Goal: Transaction & Acquisition: Download file/media

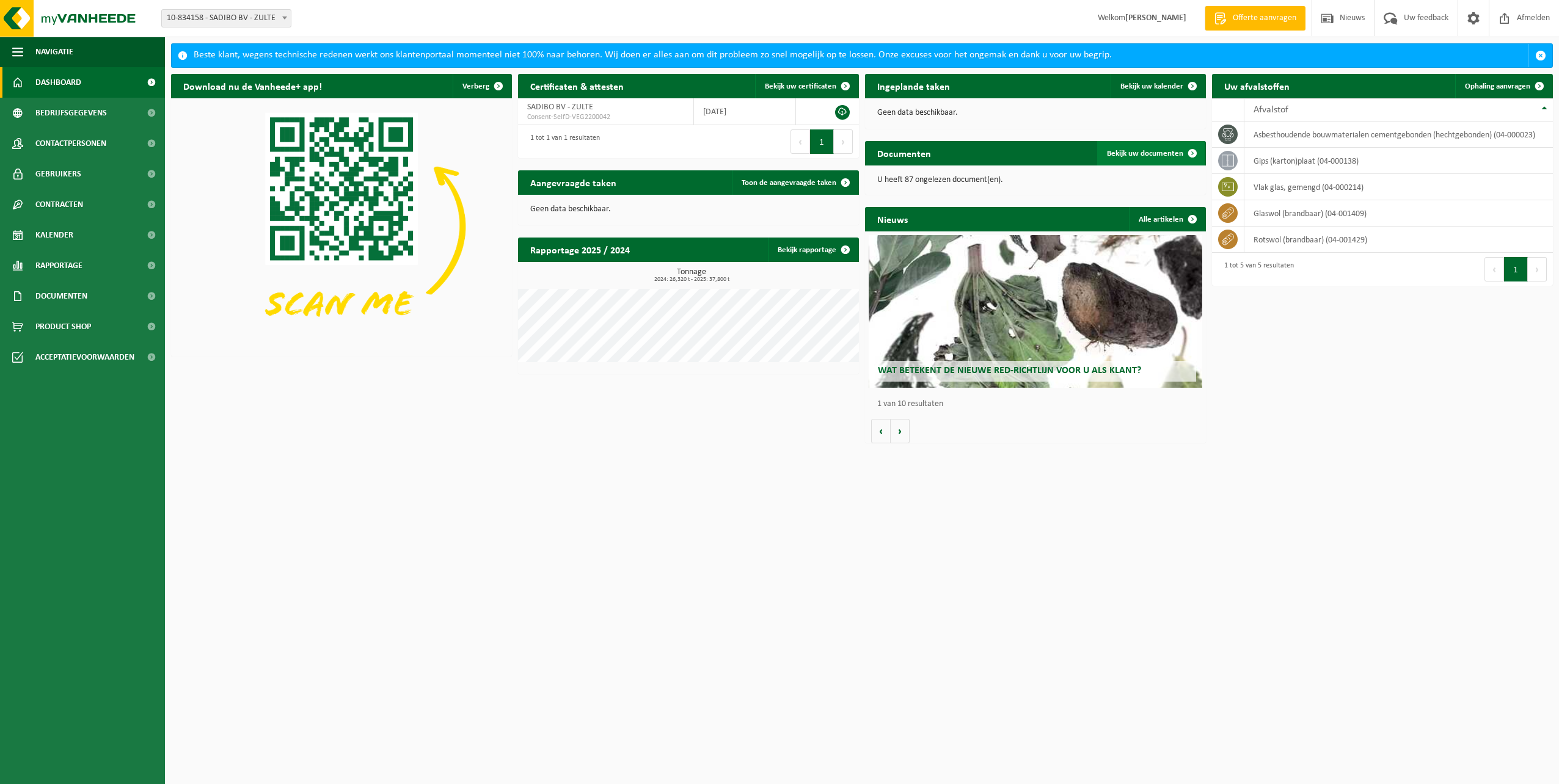
click at [1158, 154] on span "Bekijk uw documenten" at bounding box center [1145, 154] width 76 height 8
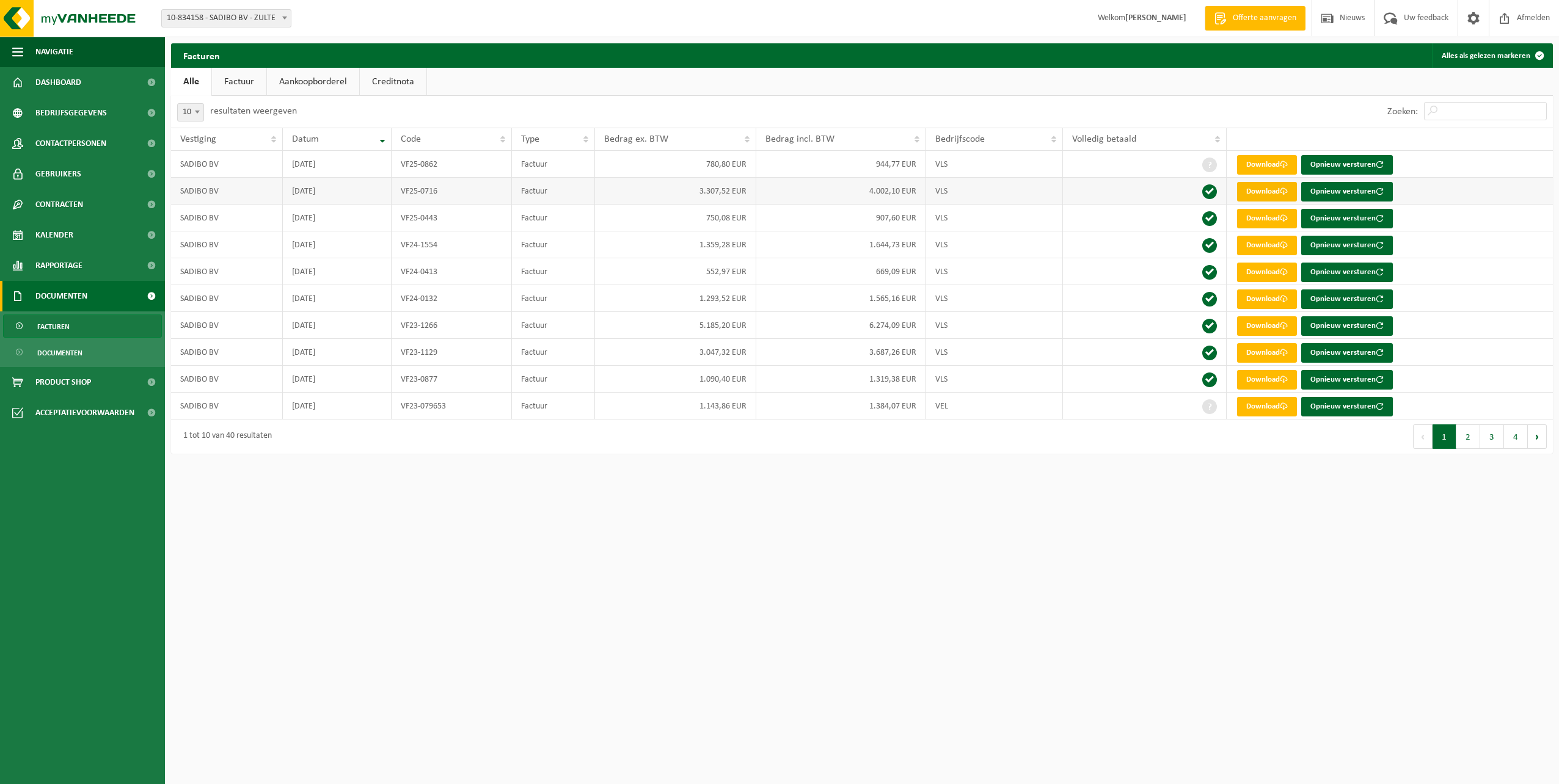
click at [1266, 193] on link "Download" at bounding box center [1267, 191] width 60 height 19
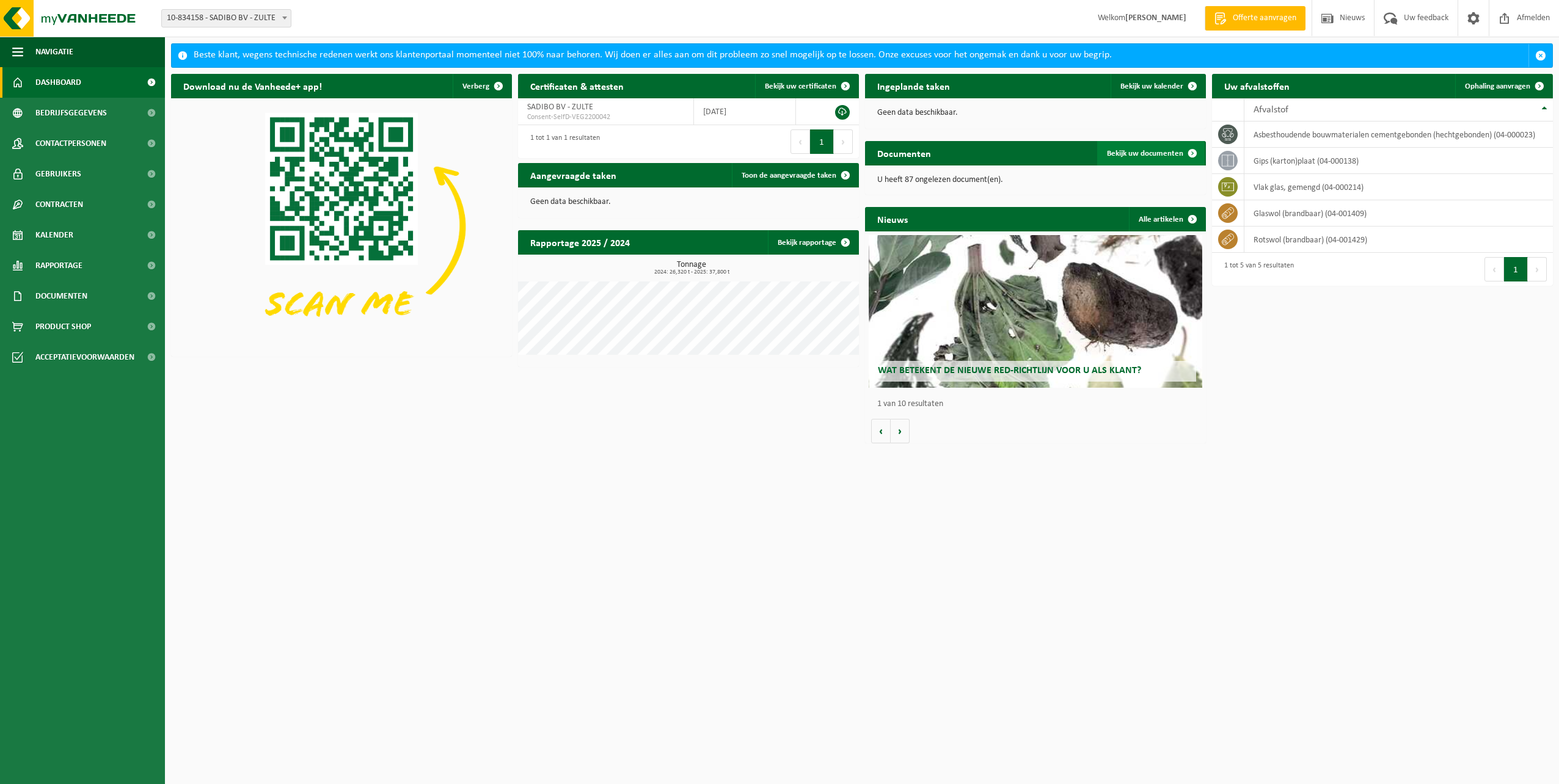
click at [1136, 154] on span "Bekijk uw documenten" at bounding box center [1145, 154] width 76 height 8
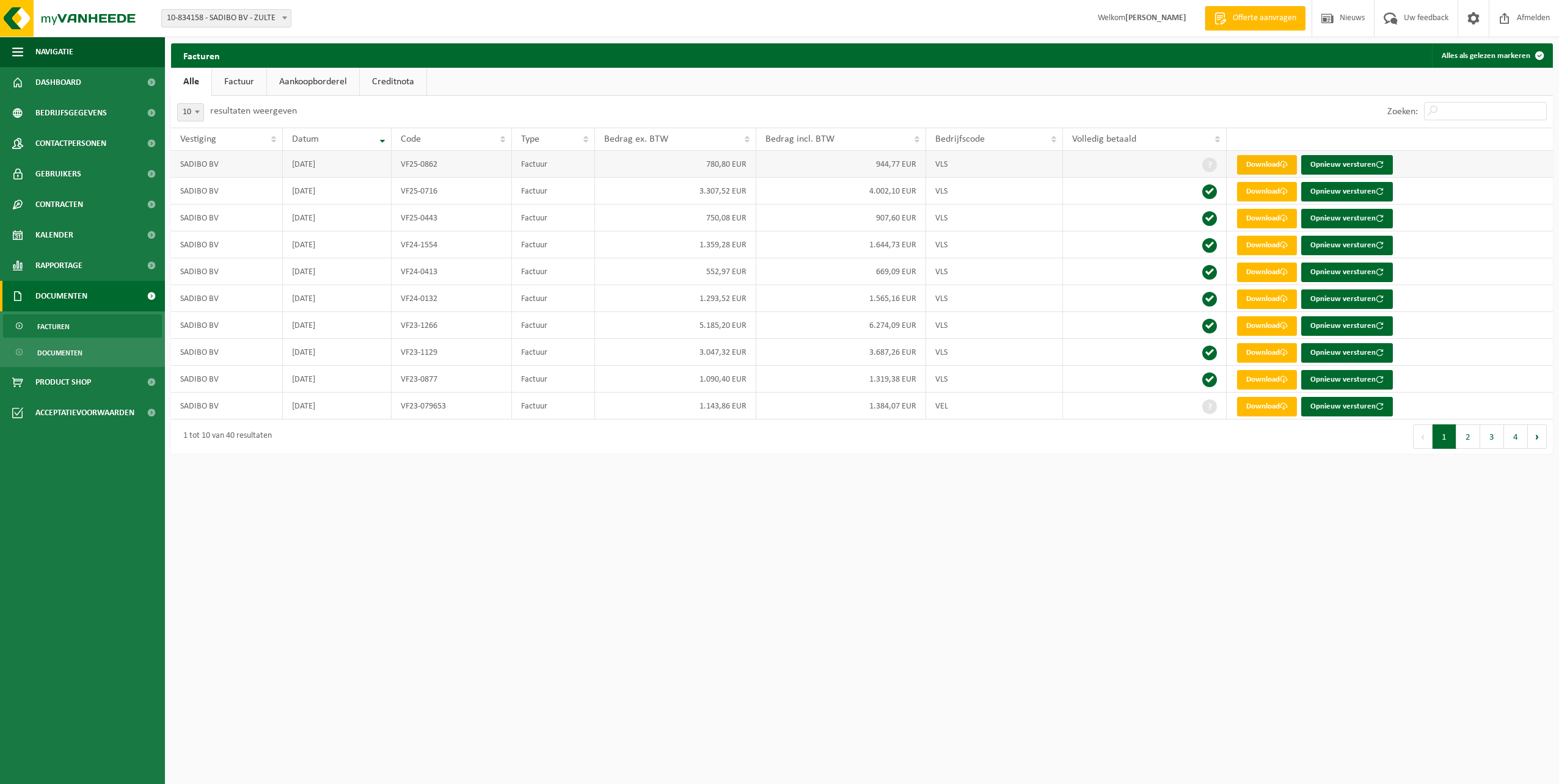
click at [1265, 166] on link "Download" at bounding box center [1267, 164] width 60 height 19
